Goal: Task Accomplishment & Management: Use online tool/utility

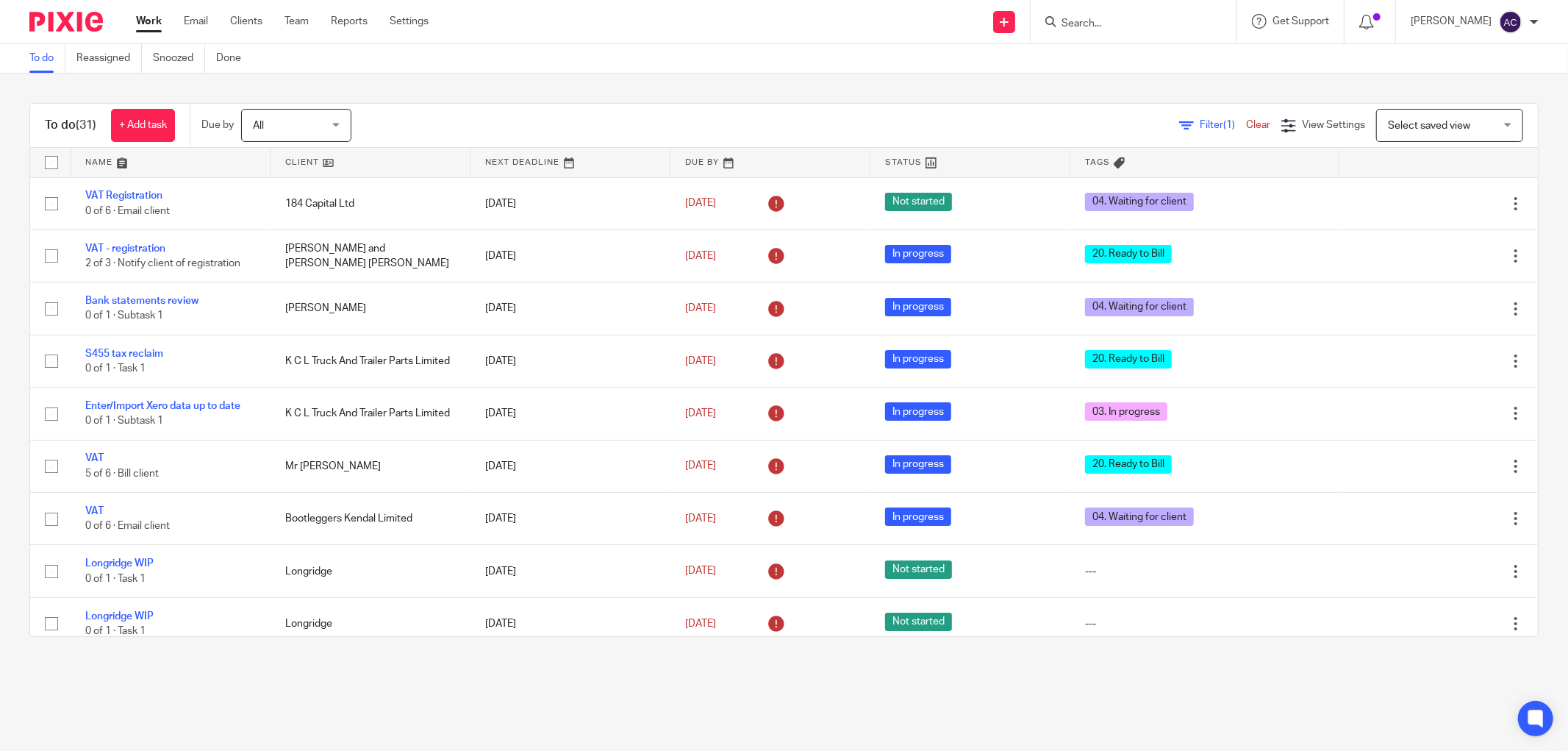
click at [1093, 26] on input "Search" at bounding box center [1126, 24] width 132 height 13
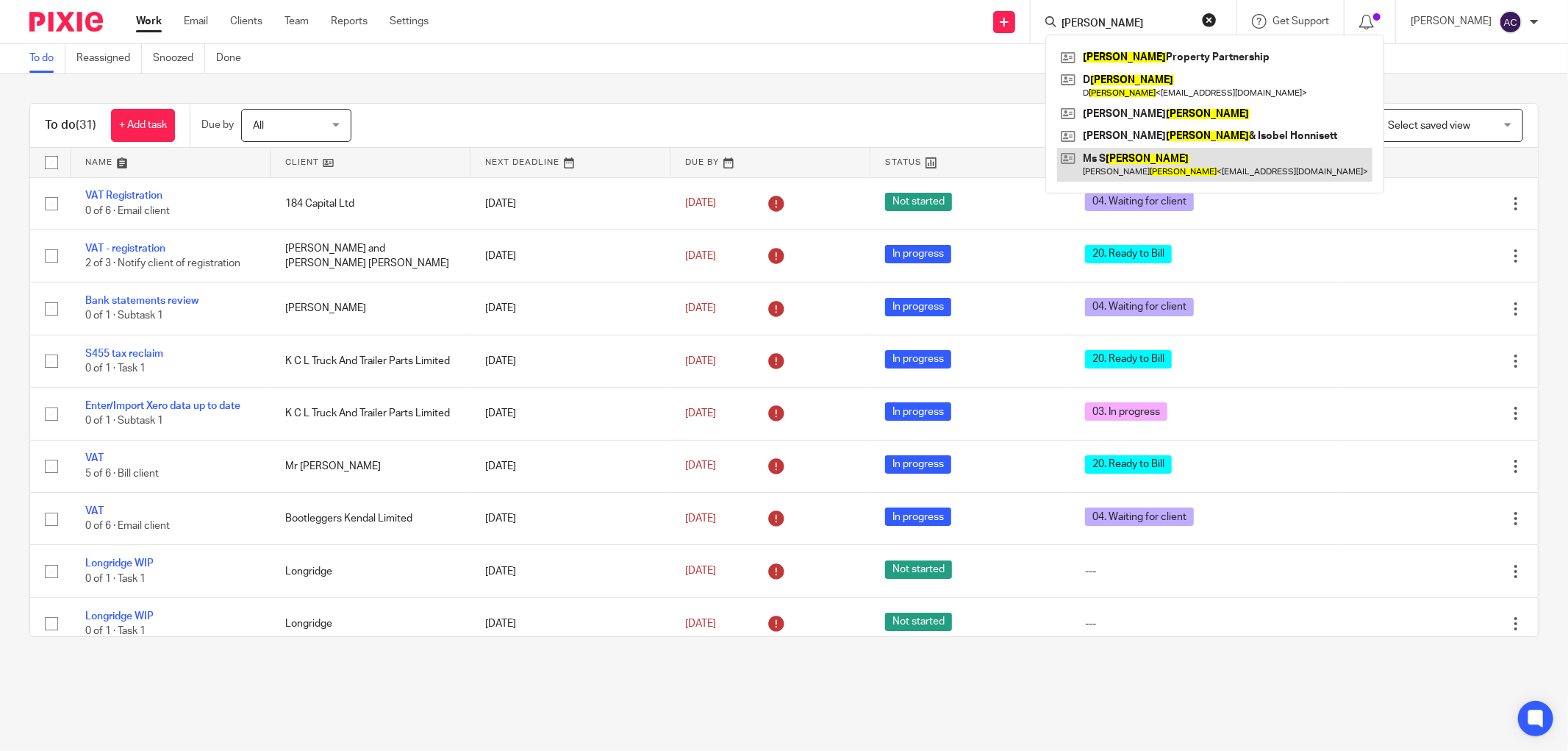
type input "watson"
click at [1111, 160] on link at bounding box center [1215, 165] width 315 height 34
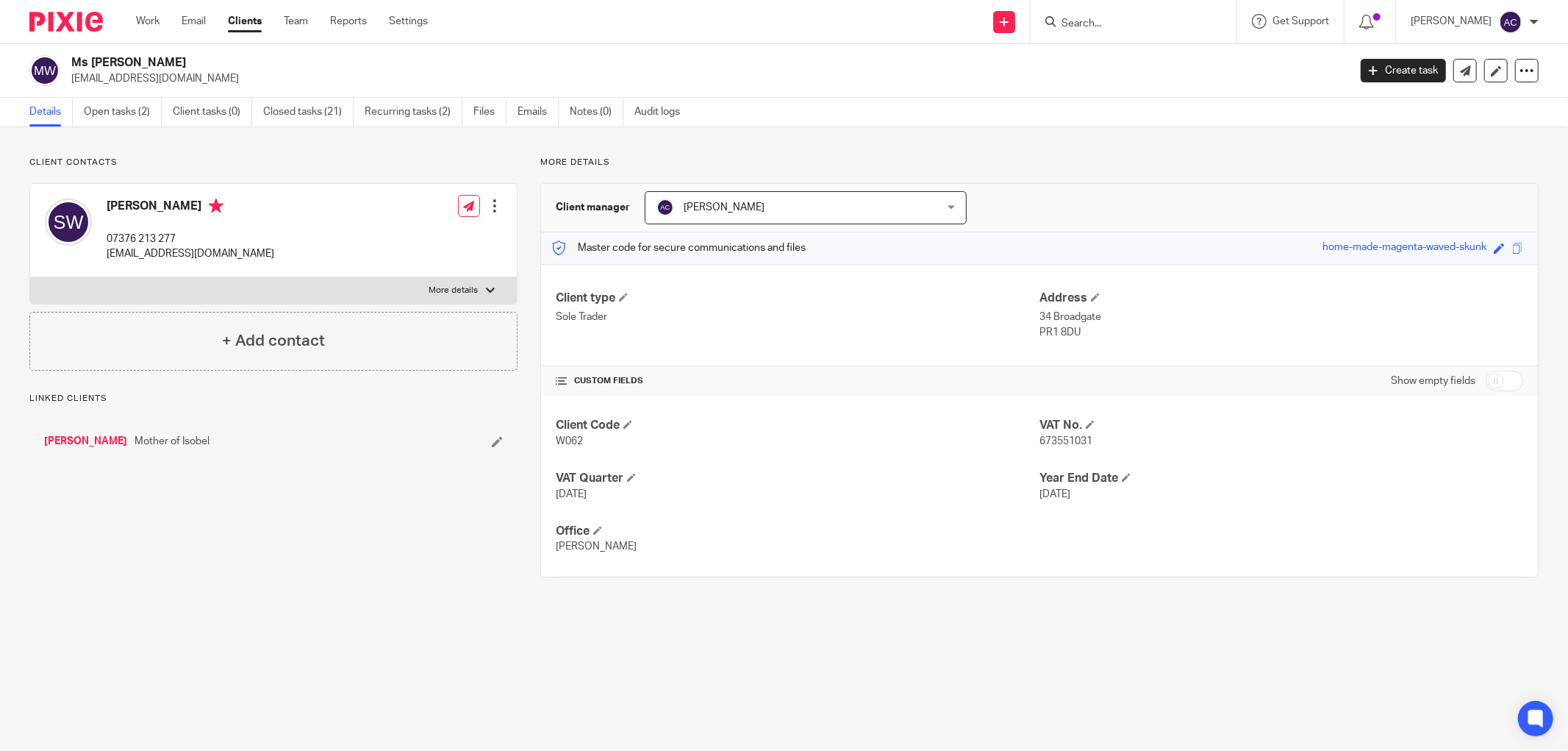
click at [98, 103] on link "Open tasks (2)" at bounding box center [122, 112] width 78 height 29
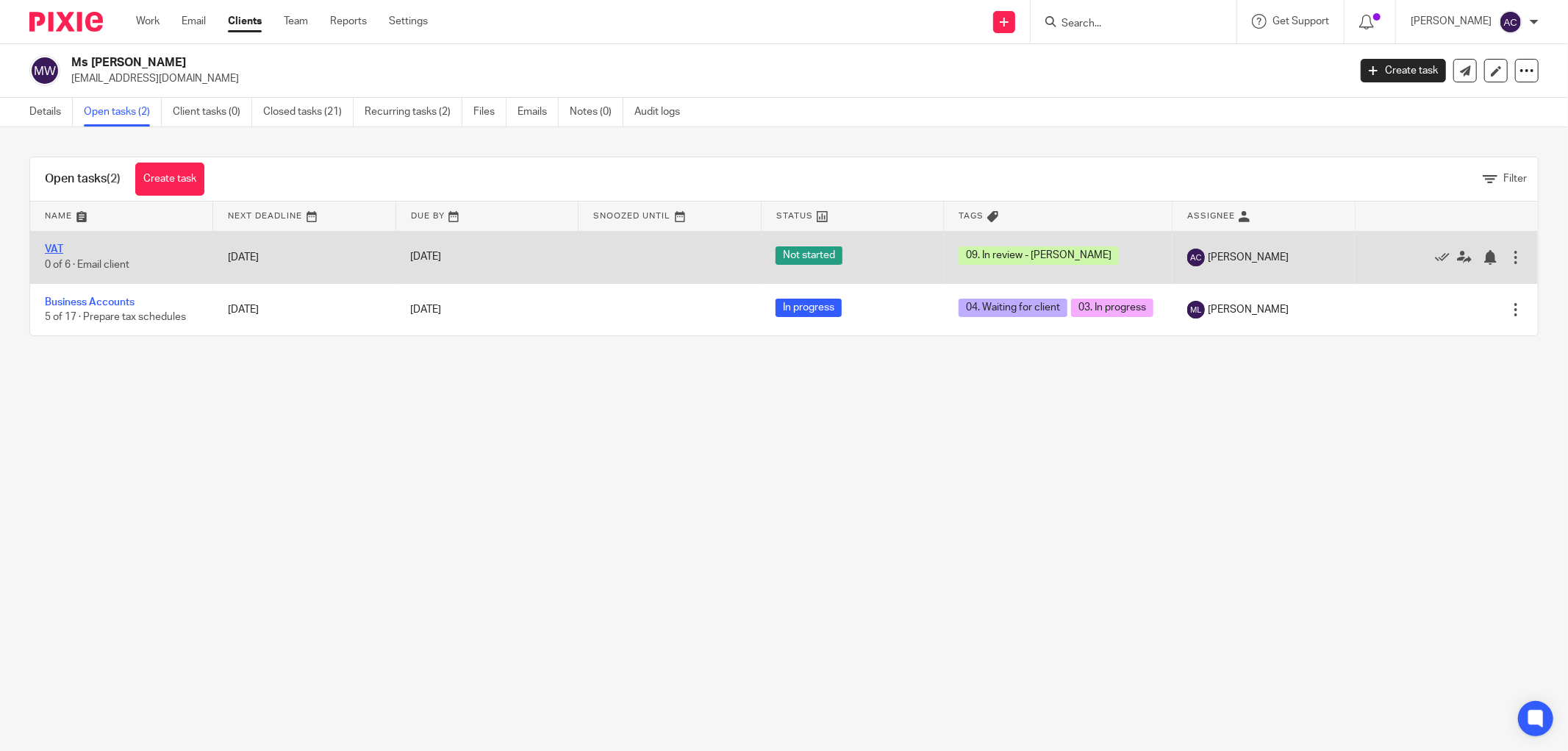
click at [57, 248] on link "VAT" at bounding box center [54, 249] width 19 height 10
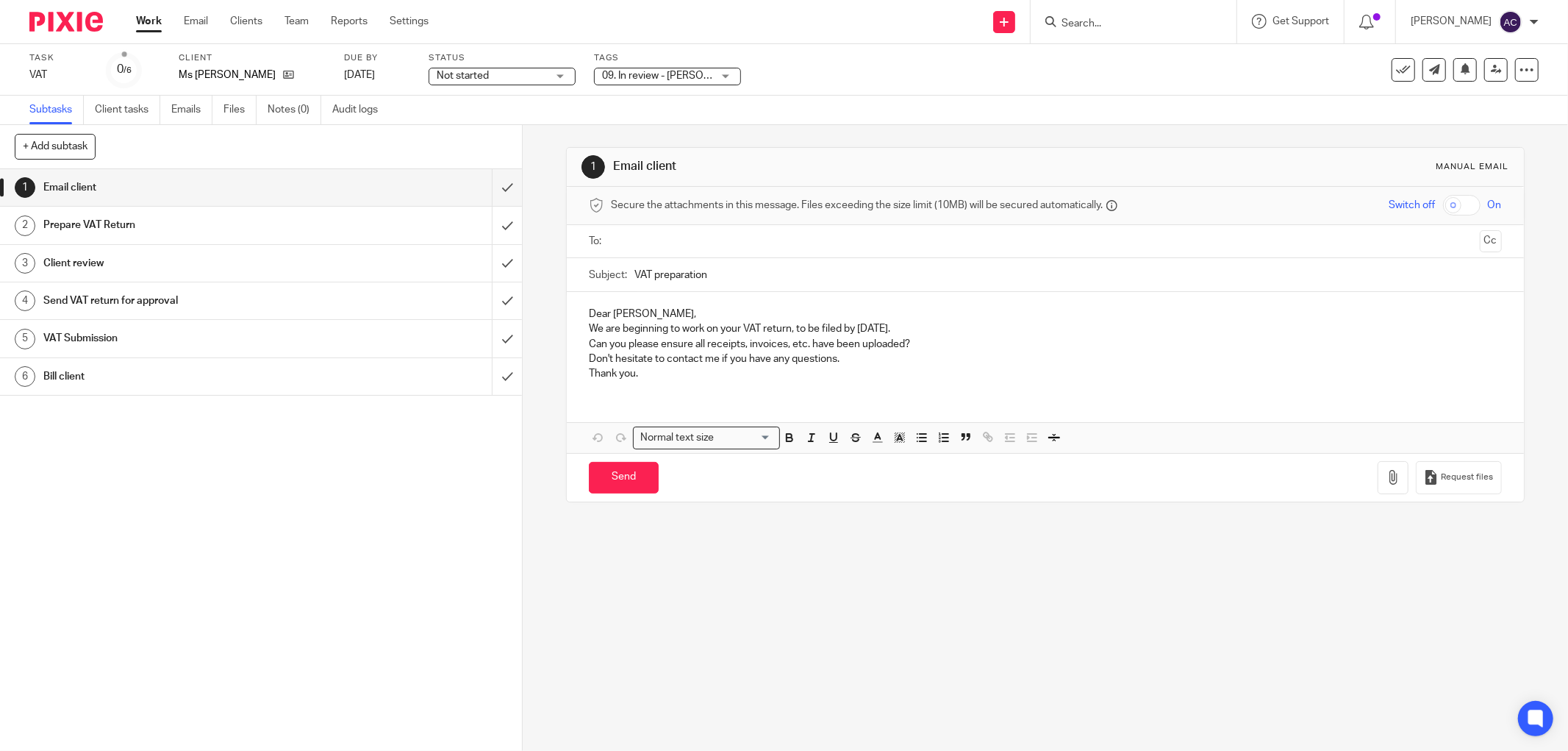
click at [520, 69] on span "Not started" at bounding box center [492, 76] width 110 height 16
click at [520, 69] on div "Not started Not started" at bounding box center [502, 76] width 147 height 18
click at [494, 78] on span "Not started" at bounding box center [492, 76] width 110 height 16
click at [490, 126] on span "In progress" at bounding box center [465, 129] width 51 height 10
click at [665, 74] on span "09. In review - [PERSON_NAME]" at bounding box center [675, 75] width 146 height 10
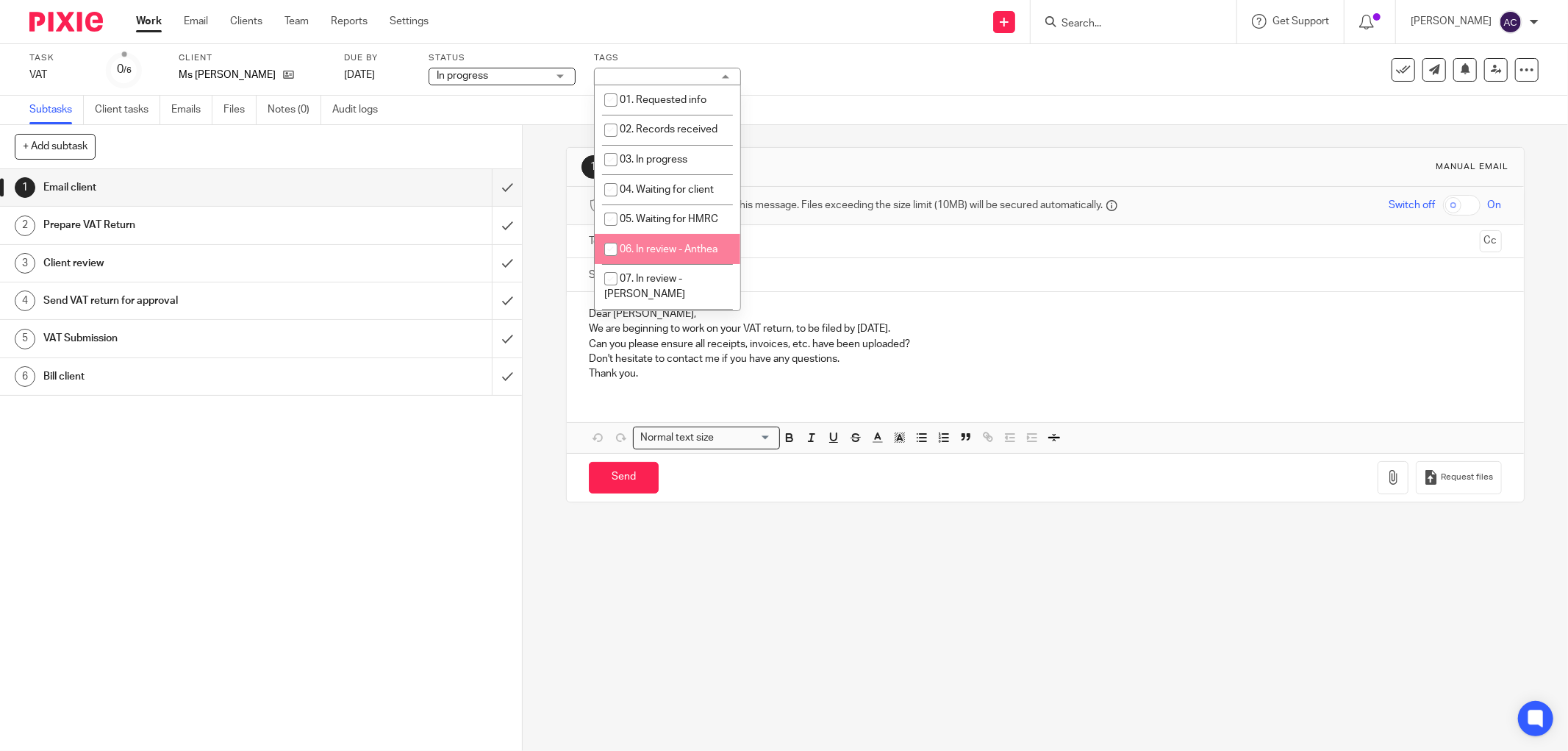
scroll to position [196, 0]
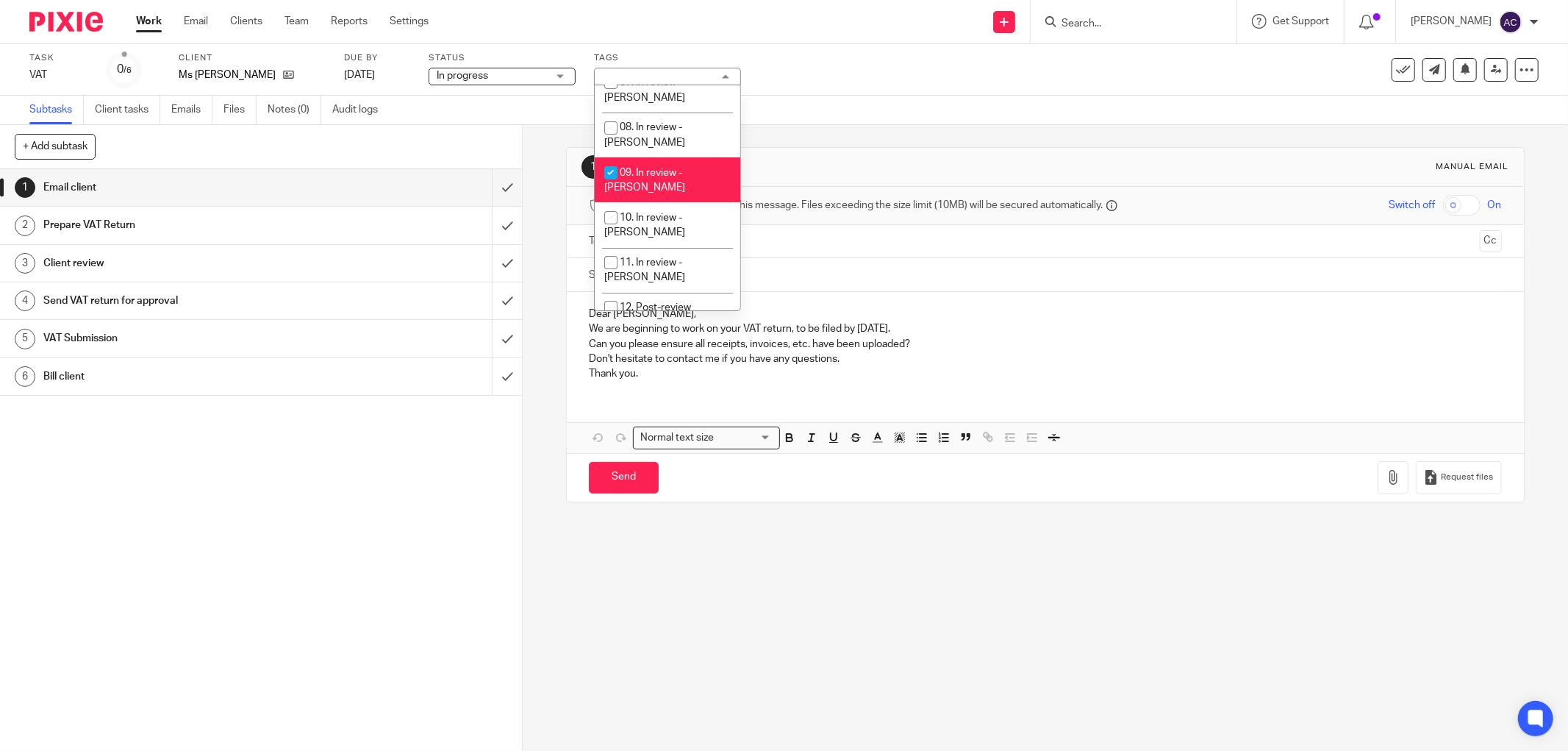
click at [613, 160] on input "checkbox" at bounding box center [611, 173] width 28 height 28
checkbox input "false"
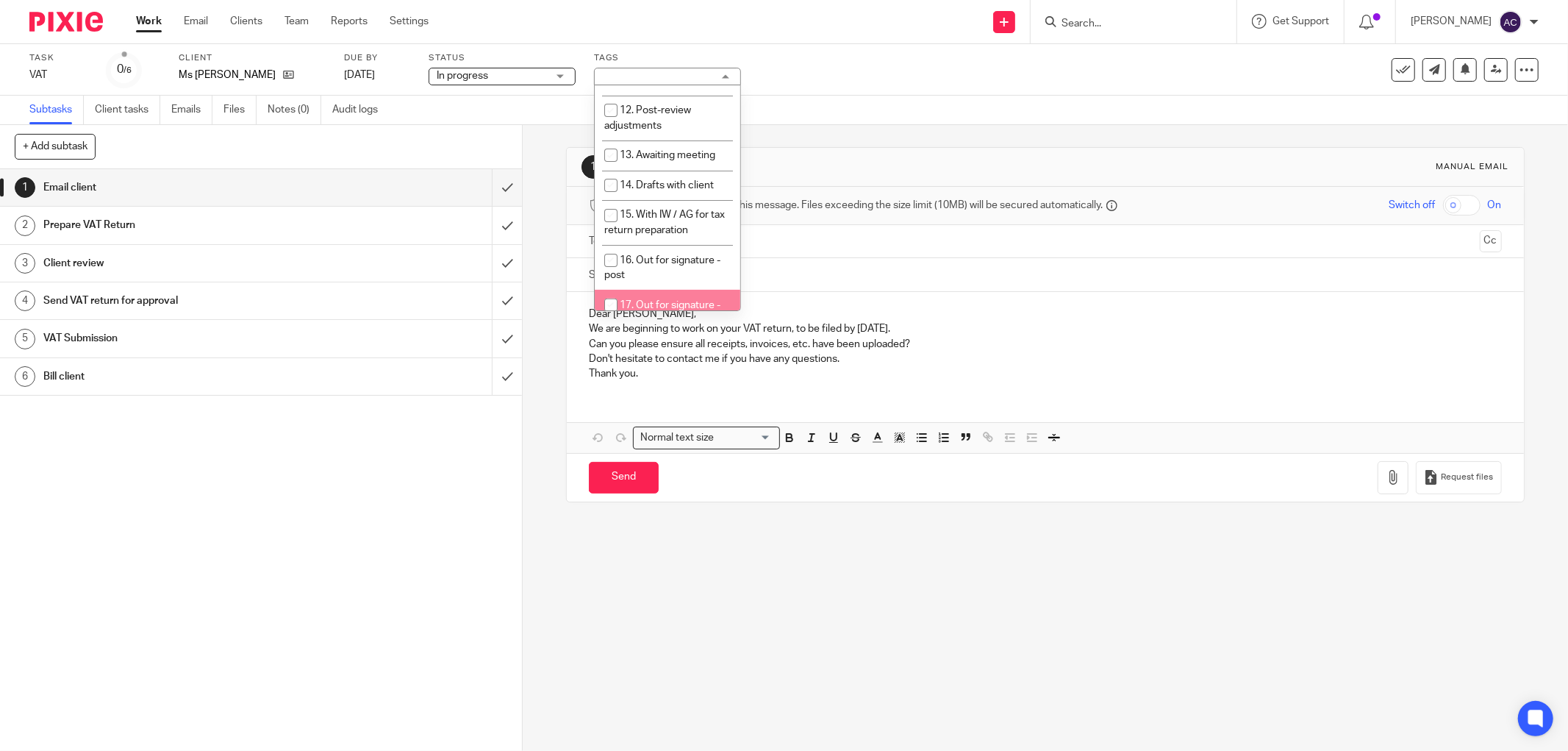
click at [624, 291] on input "checkbox" at bounding box center [611, 305] width 28 height 28
checkbox input "true"
click at [497, 304] on input "submit" at bounding box center [261, 300] width 522 height 36
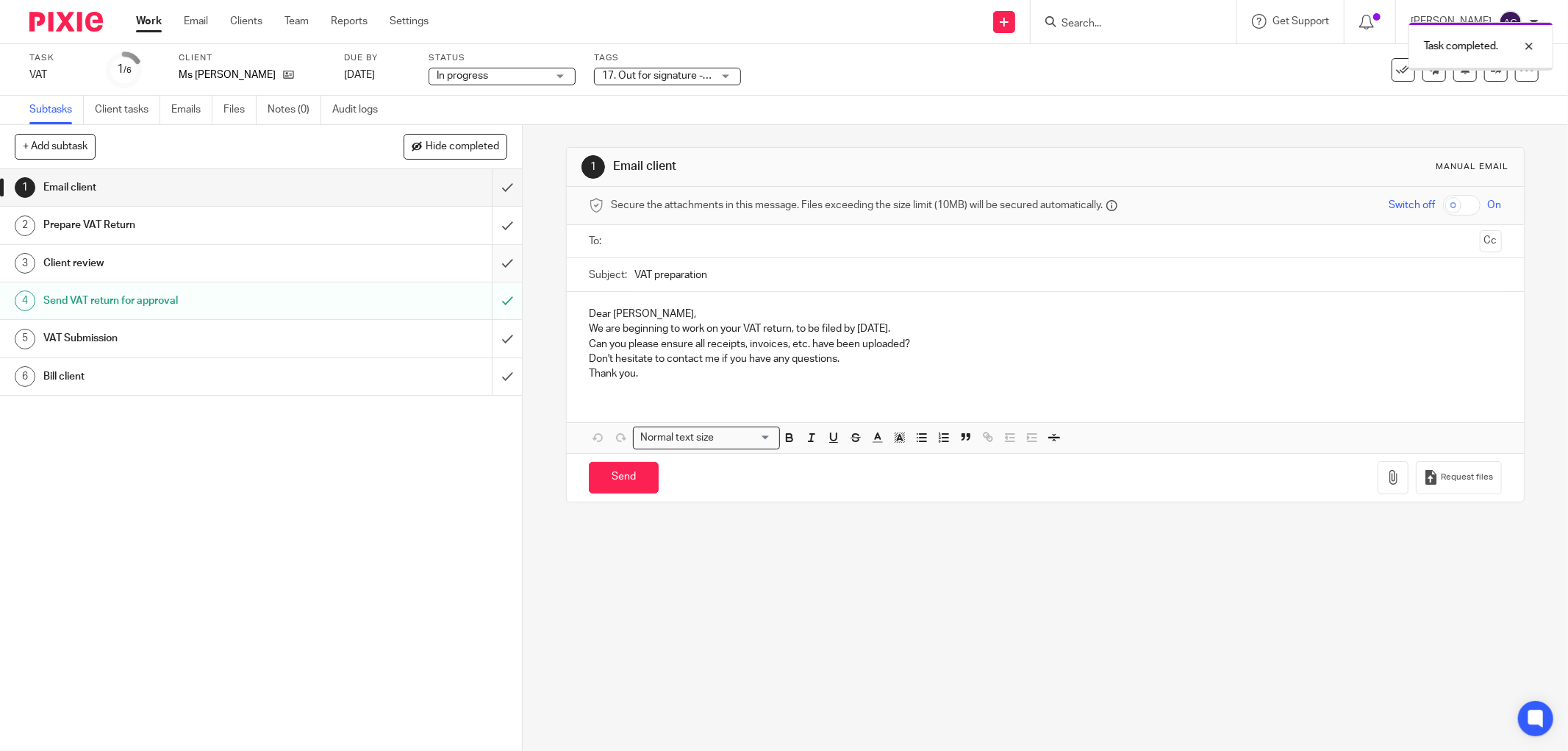
click at [494, 263] on input "submit" at bounding box center [261, 263] width 522 height 36
click at [493, 230] on input "submit" at bounding box center [261, 225] width 522 height 36
click at [490, 189] on input "submit" at bounding box center [261, 187] width 522 height 36
